Goal: Information Seeking & Learning: Check status

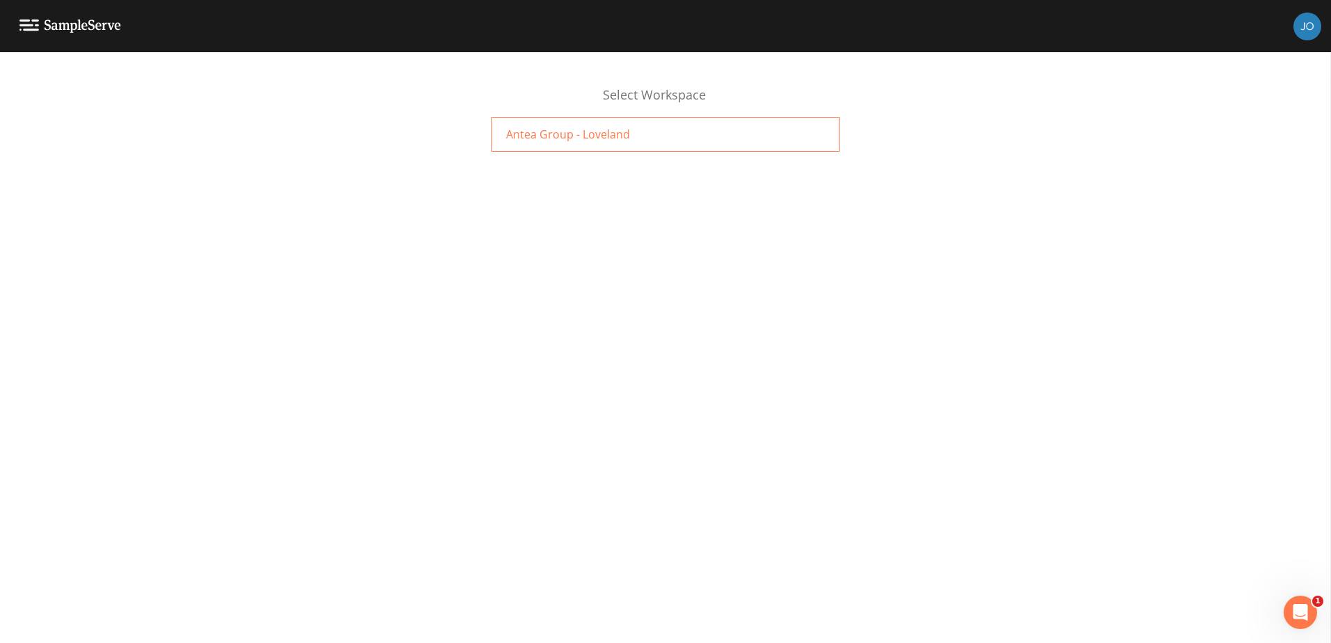
click at [622, 133] on span "Antea Group - Loveland" at bounding box center [568, 134] width 124 height 17
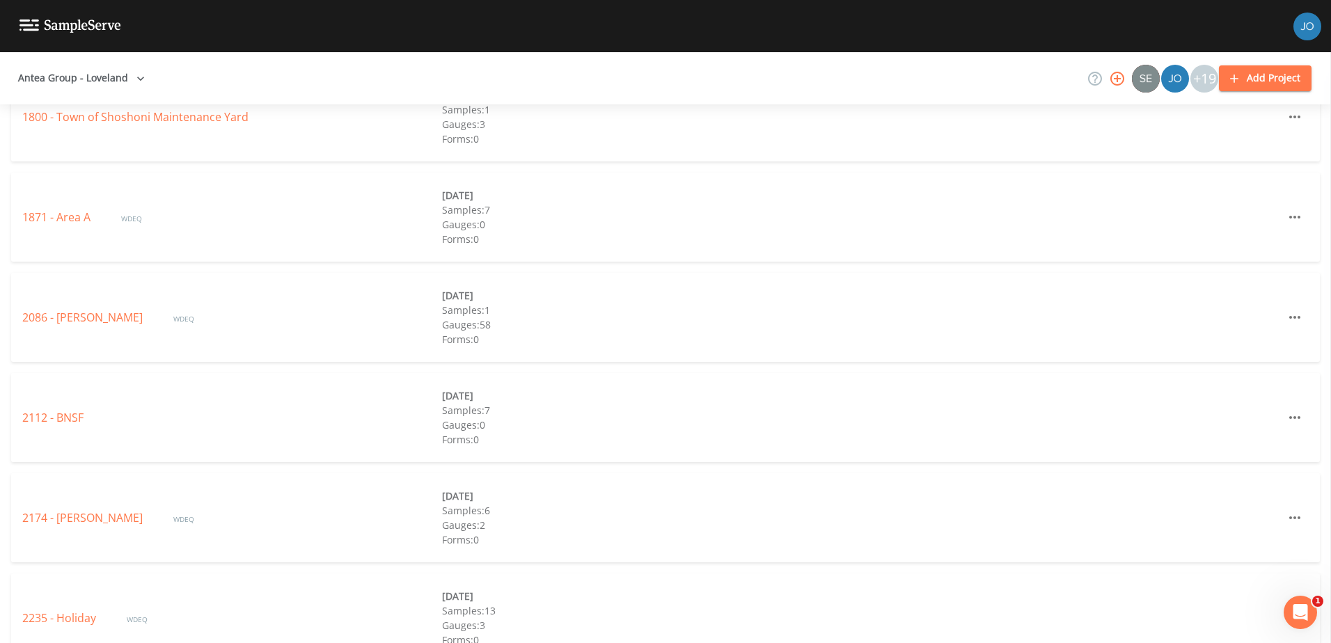
scroll to position [974, 0]
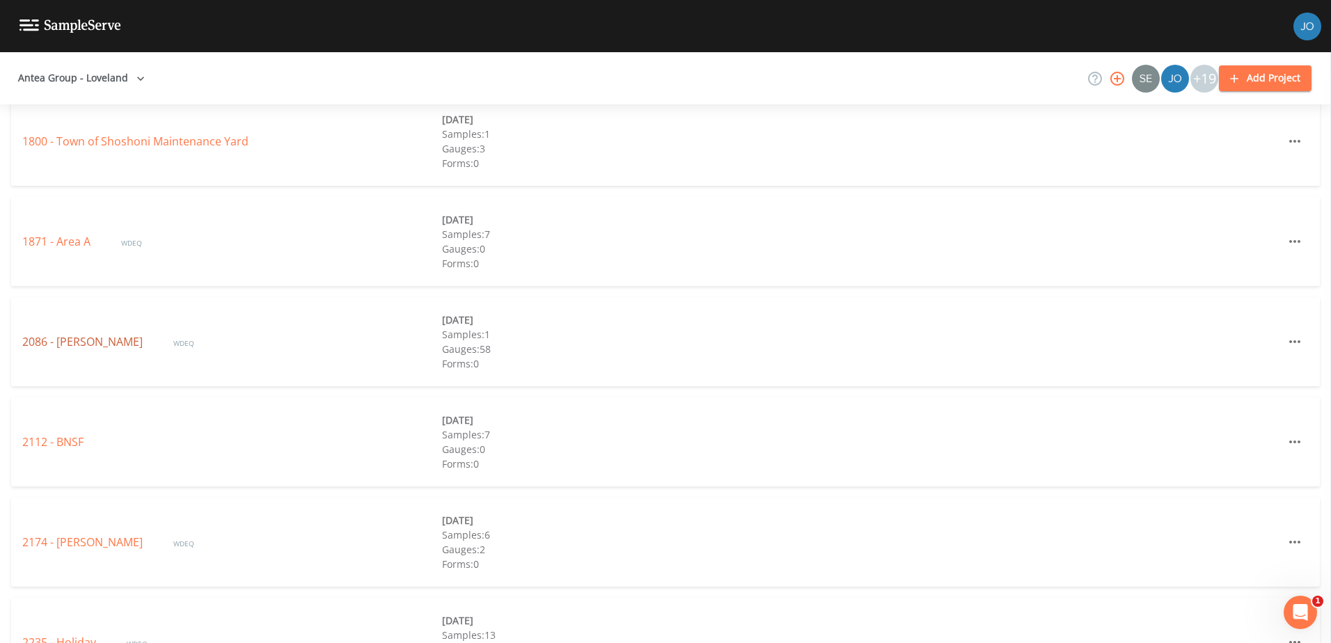
click at [77, 345] on link "2086 - [PERSON_NAME]" at bounding box center [83, 341] width 123 height 15
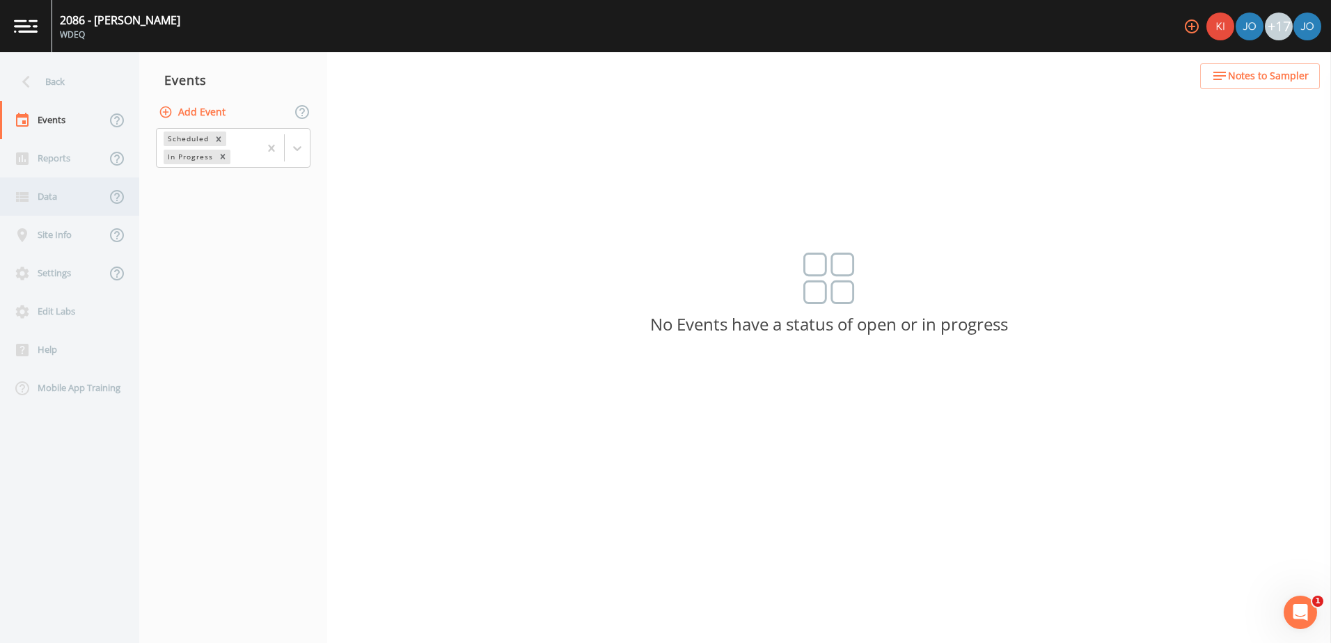
click at [72, 207] on div "Data" at bounding box center [53, 196] width 106 height 38
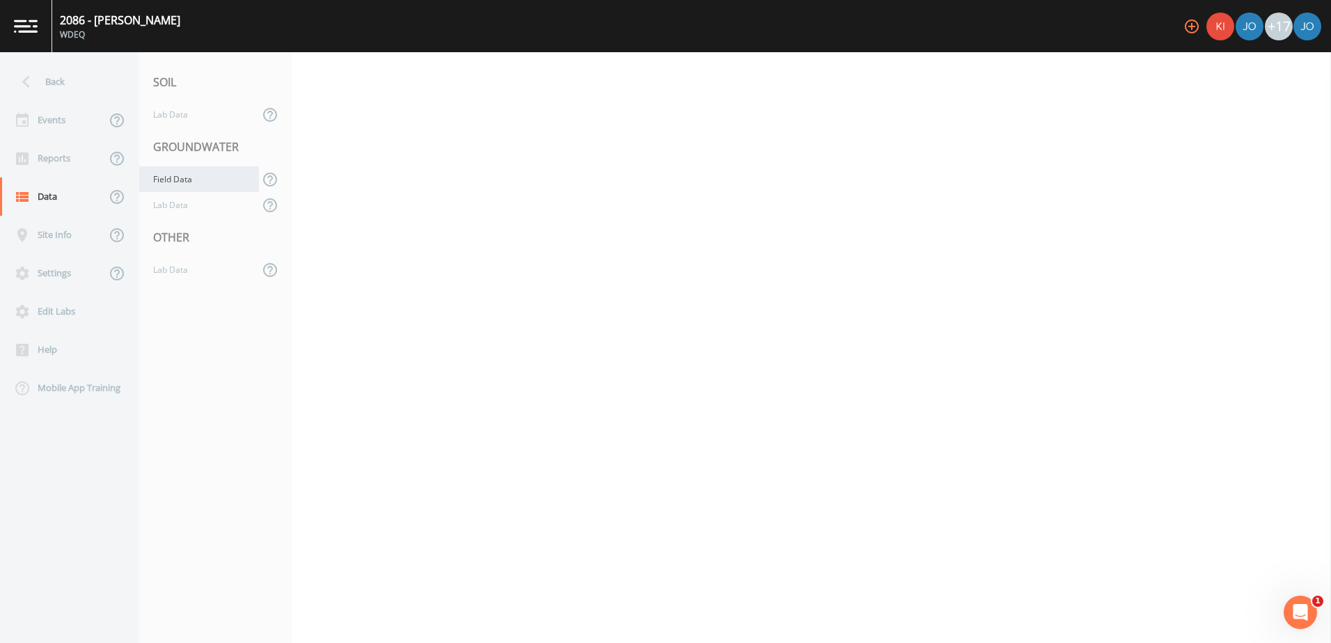
click at [161, 182] on div "Field Data" at bounding box center [199, 179] width 120 height 26
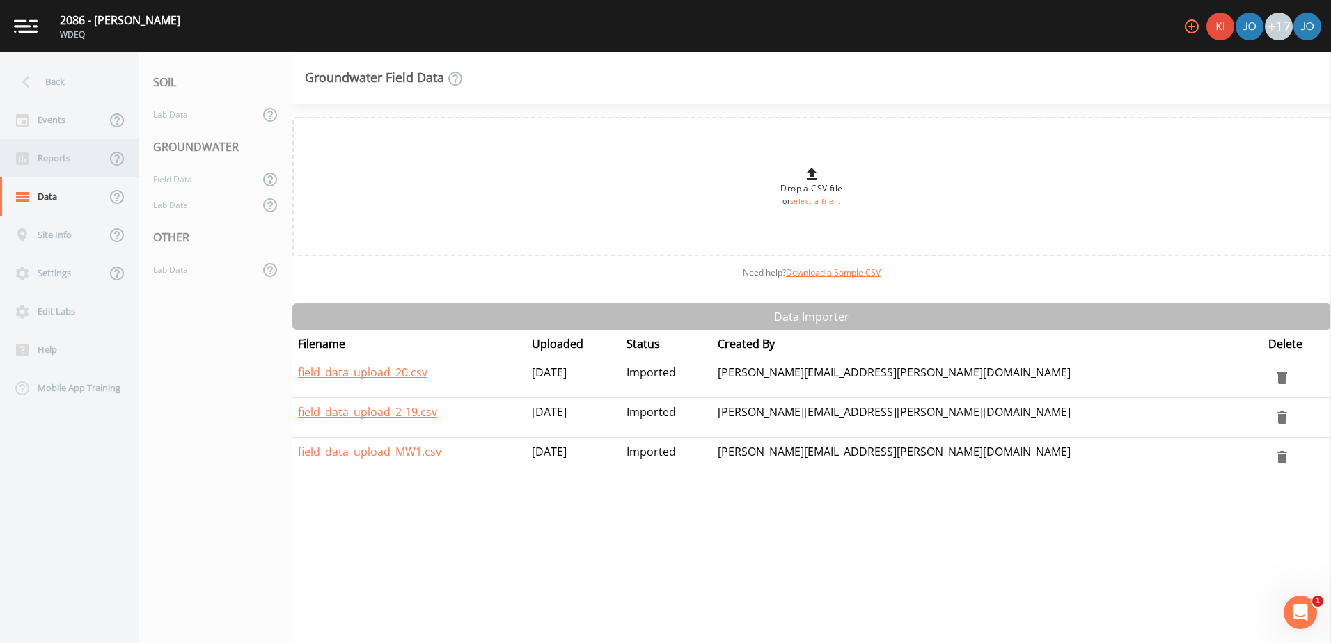
click at [72, 166] on div "Reports" at bounding box center [53, 158] width 106 height 38
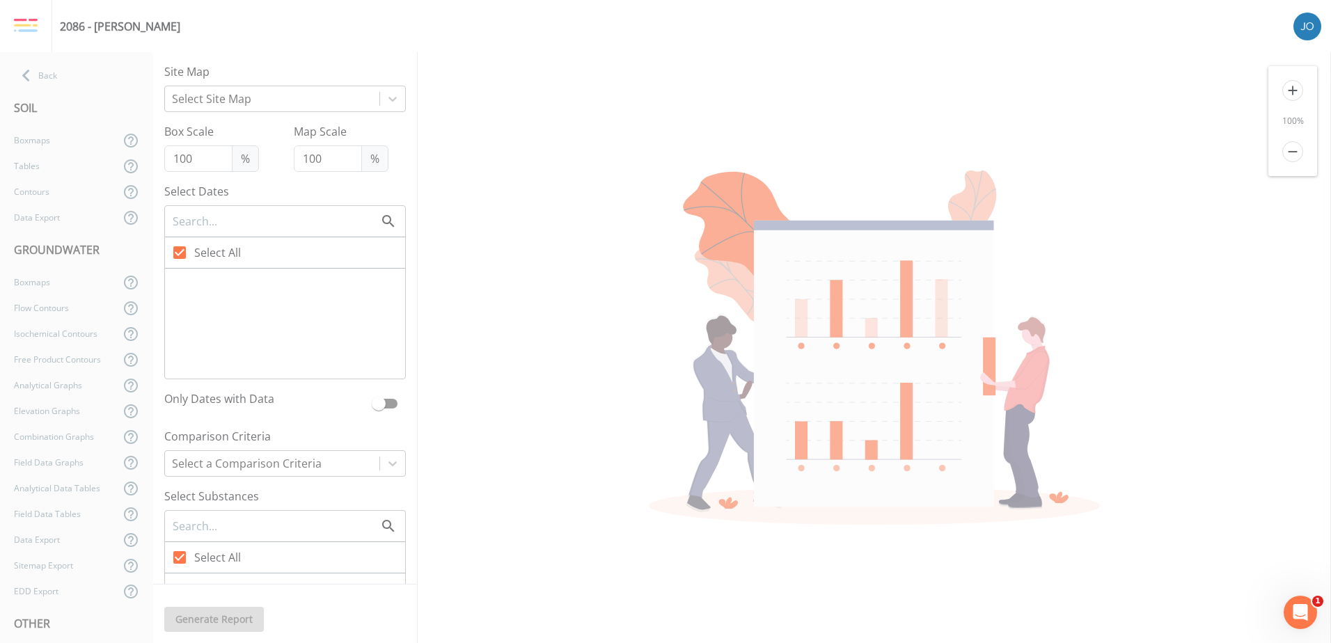
checkbox input "false"
click at [229, 278] on span "[DATE]" at bounding box center [211, 282] width 35 height 17
click at [179, 278] on input "[DATE]" at bounding box center [172, 275] width 14 height 14
checkbox input "true"
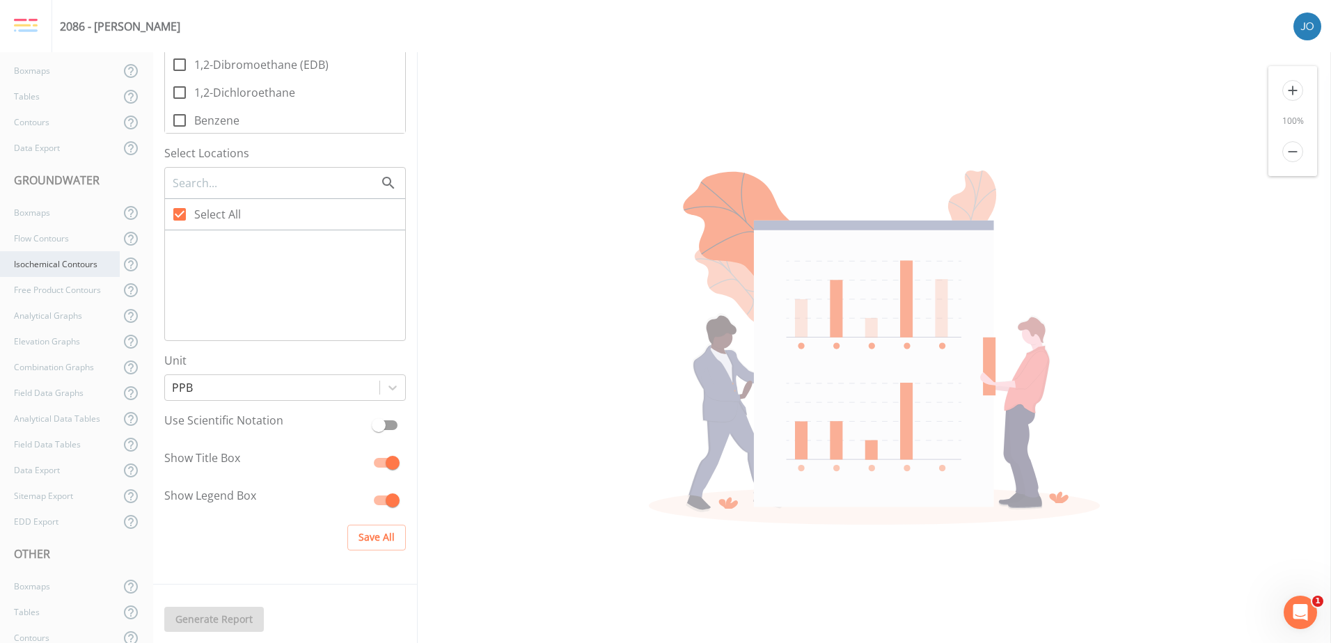
scroll to position [117, 0]
click at [82, 473] on div "EDD Export" at bounding box center [60, 474] width 120 height 26
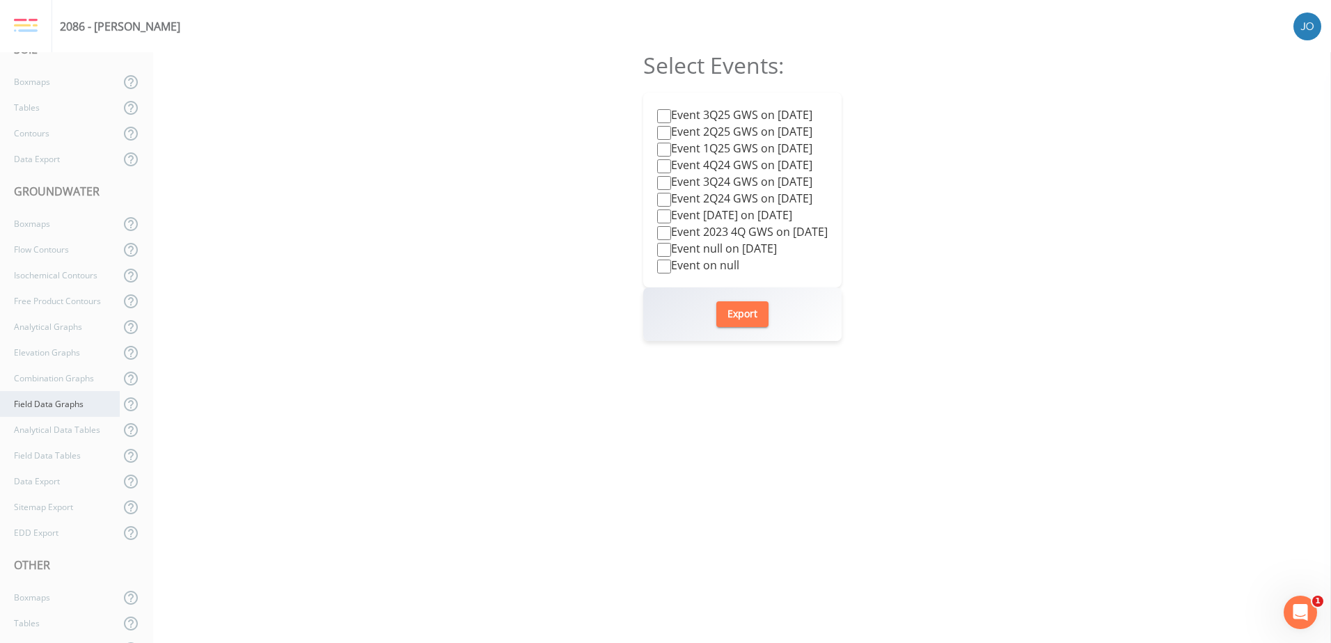
scroll to position [117, 0]
click at [125, 480] on icon at bounding box center [130, 474] width 17 height 17
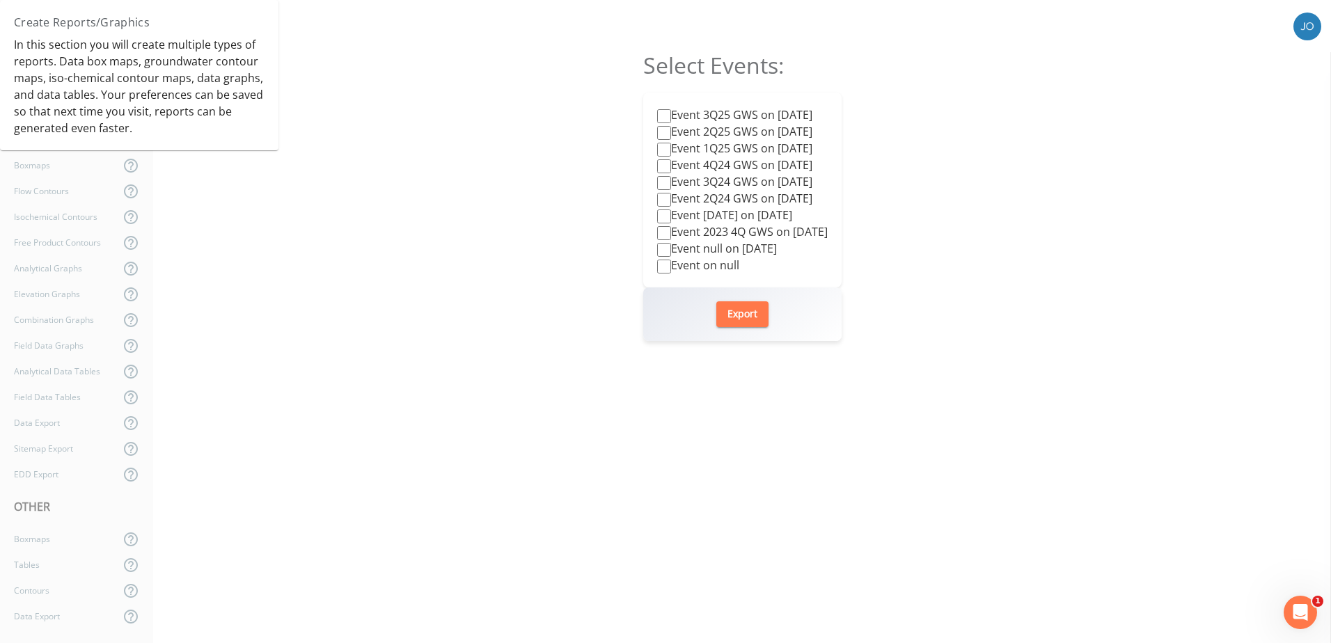
click at [539, 399] on div "Select Events: Event 3Q25 GWS on [DATE] Event 2Q25 GWS on [DATE] Event 1Q25 GWS…" at bounding box center [742, 347] width 1178 height 591
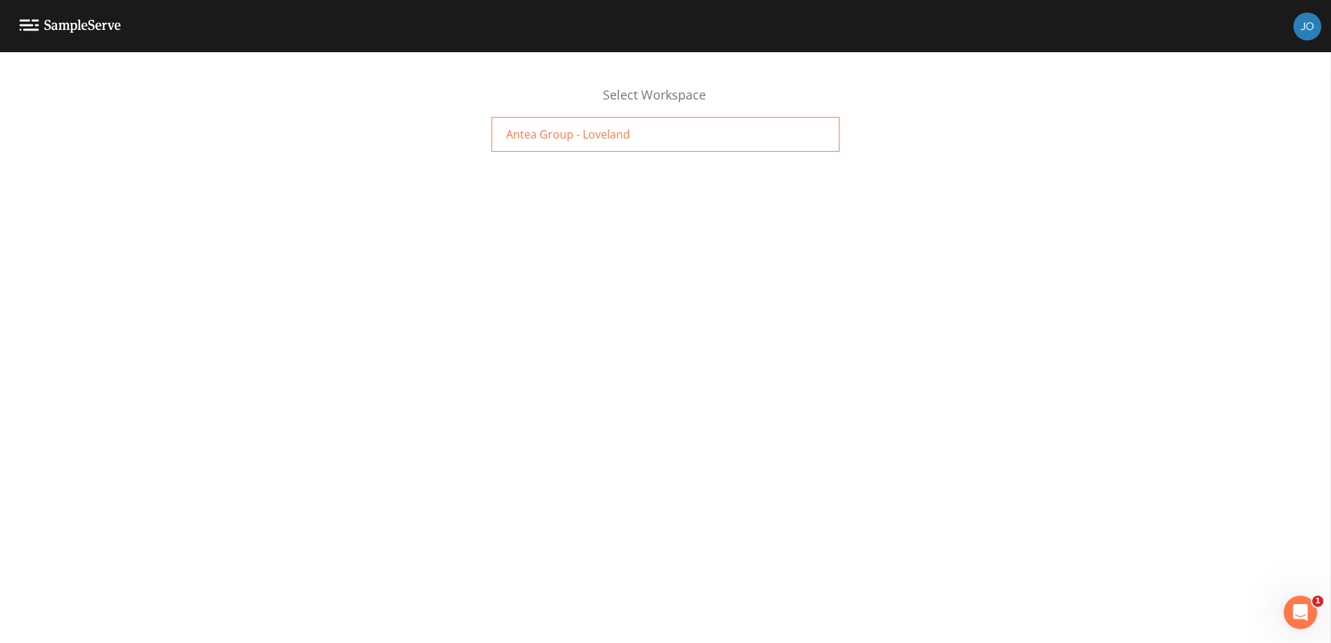
click at [639, 150] on div "Antea Group - Loveland" at bounding box center [665, 134] width 348 height 35
